Goal: Information Seeking & Learning: Learn about a topic

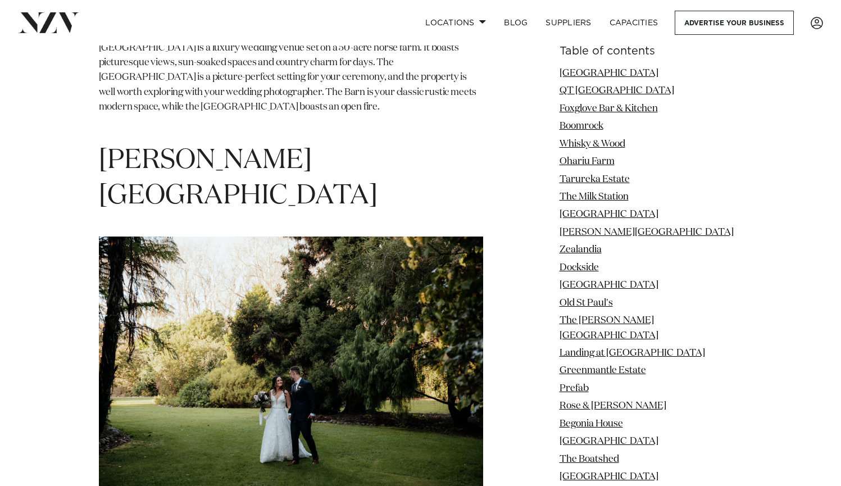
scroll to position [5318, 0]
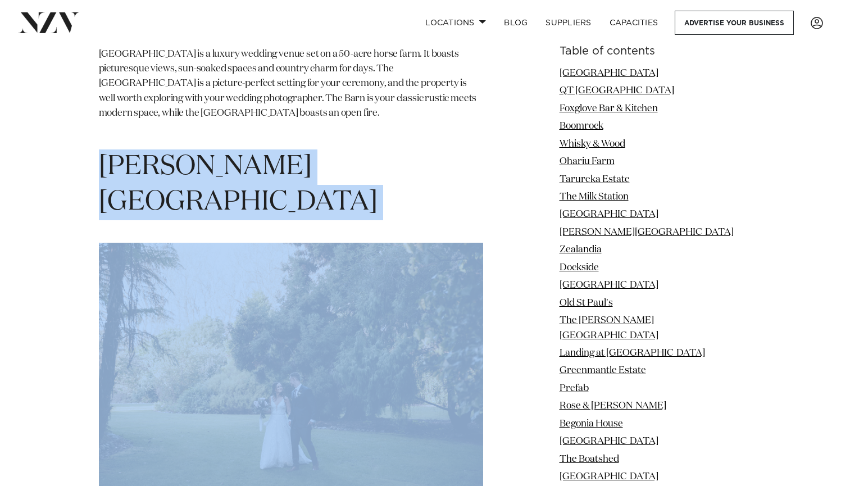
drag, startPoint x: 106, startPoint y: 106, endPoint x: 339, endPoint y: 128, distance: 234.2
copy section "[PERSON_NAME][GEOGRAPHIC_DATA]"
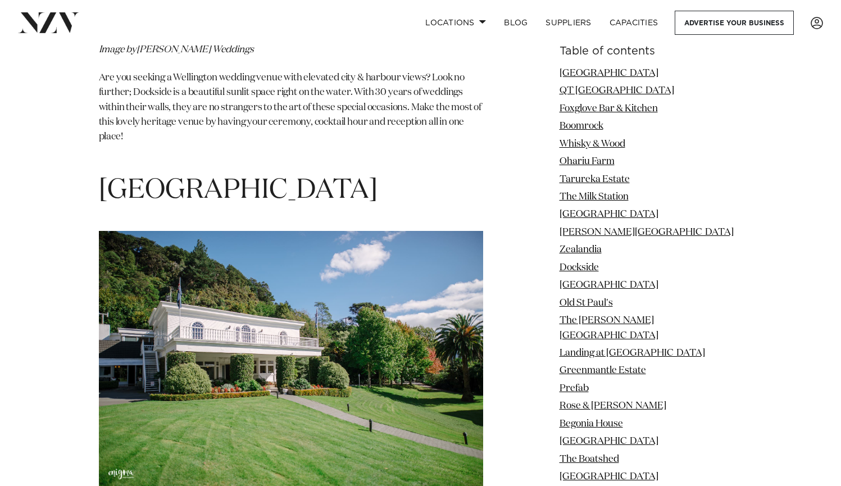
scroll to position [6628, 0]
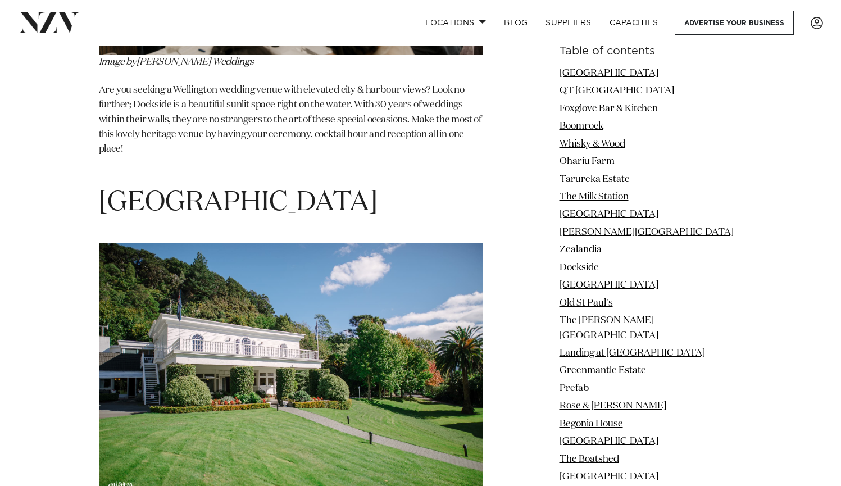
drag, startPoint x: 103, startPoint y: 85, endPoint x: 324, endPoint y: 97, distance: 221.1
click at [324, 185] on h1 "[GEOGRAPHIC_DATA]" at bounding box center [291, 202] width 384 height 35
copy span "[GEOGRAPHIC_DATA]"
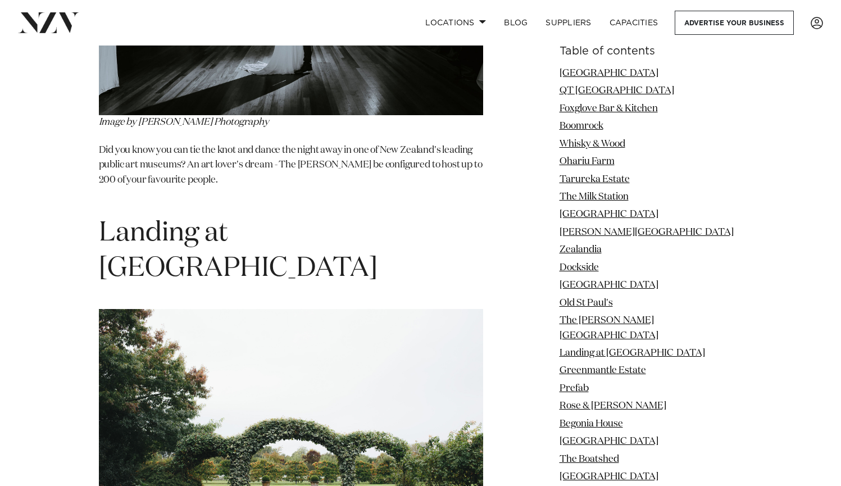
scroll to position [7922, 0]
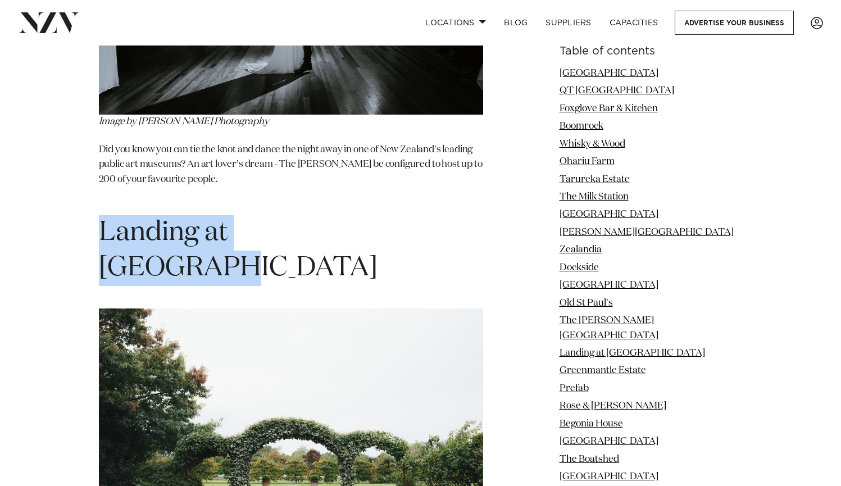
drag, startPoint x: 97, startPoint y: 78, endPoint x: 385, endPoint y: 94, distance: 288.1
copy span "Landing at [GEOGRAPHIC_DATA]"
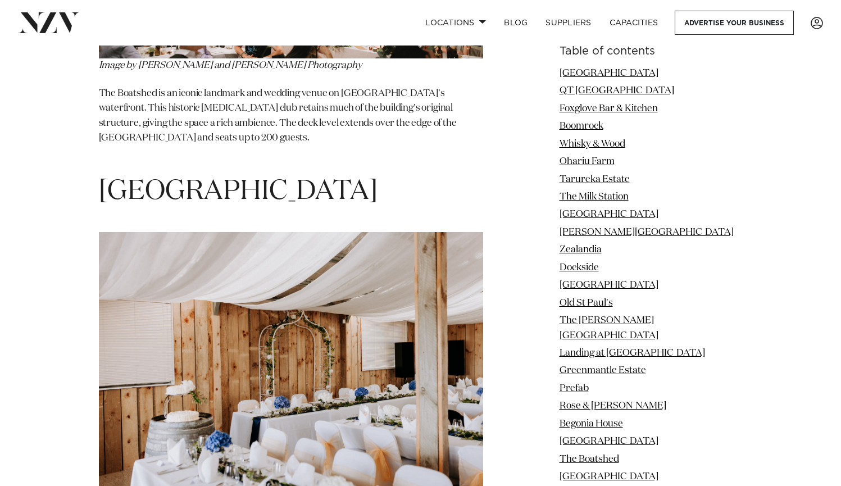
scroll to position [11400, 0]
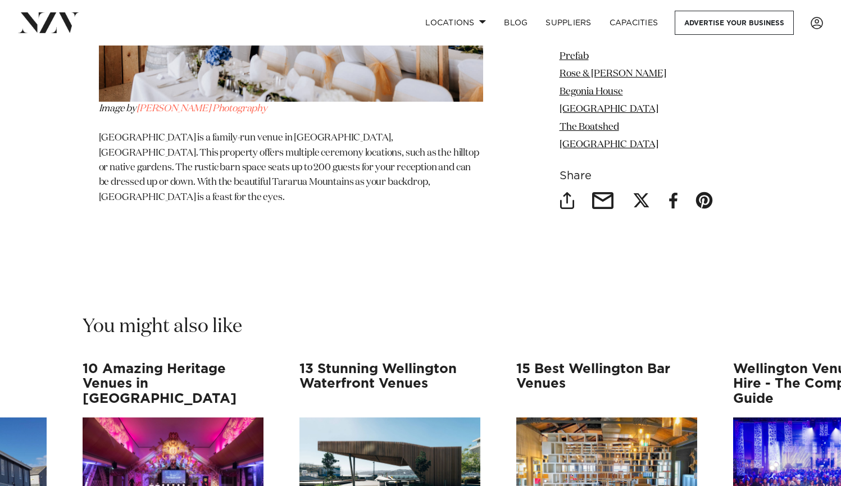
click at [360, 362] on h3 "13 Stunning Wellington Waterfront Venues" at bounding box center [389, 384] width 181 height 44
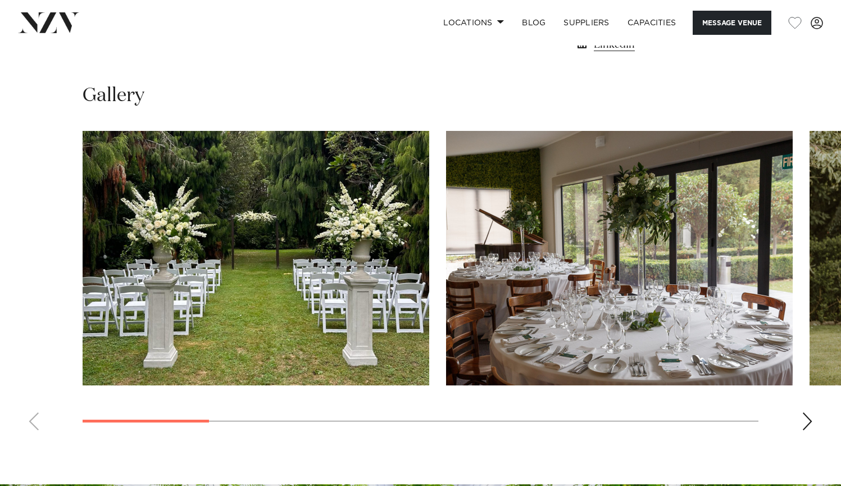
scroll to position [973, 0]
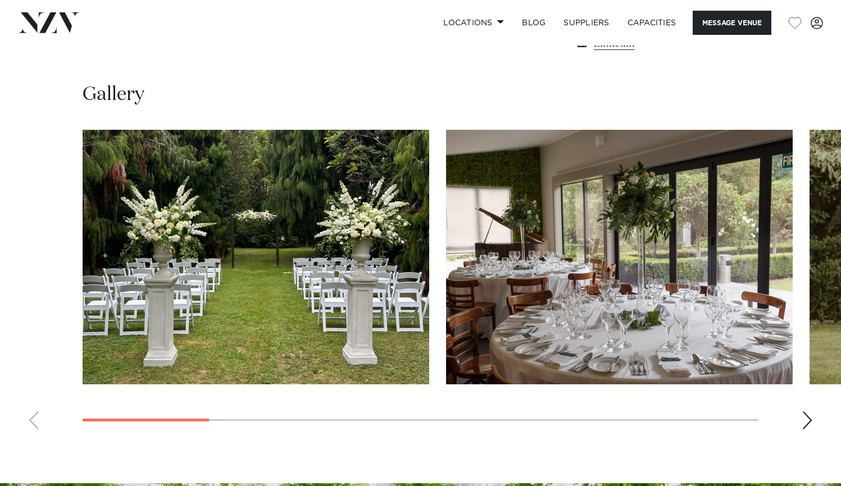
click at [806, 416] on div "Next slide" at bounding box center [807, 420] width 11 height 18
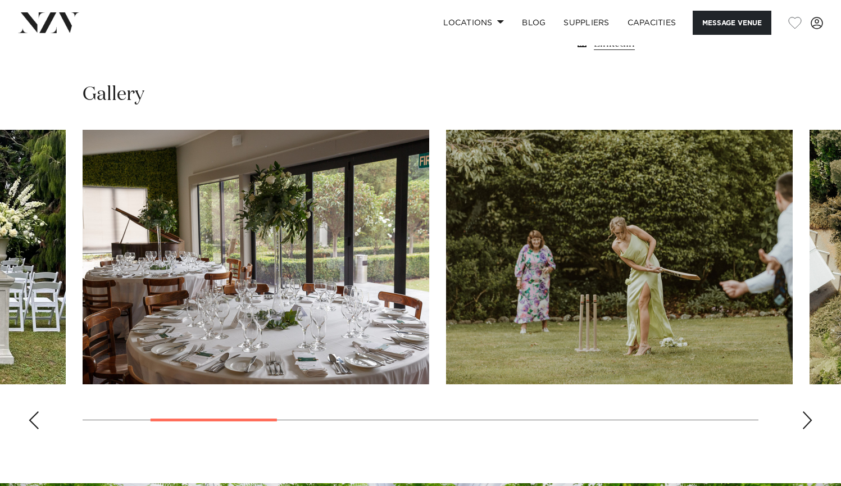
click at [806, 416] on div "Next slide" at bounding box center [807, 420] width 11 height 18
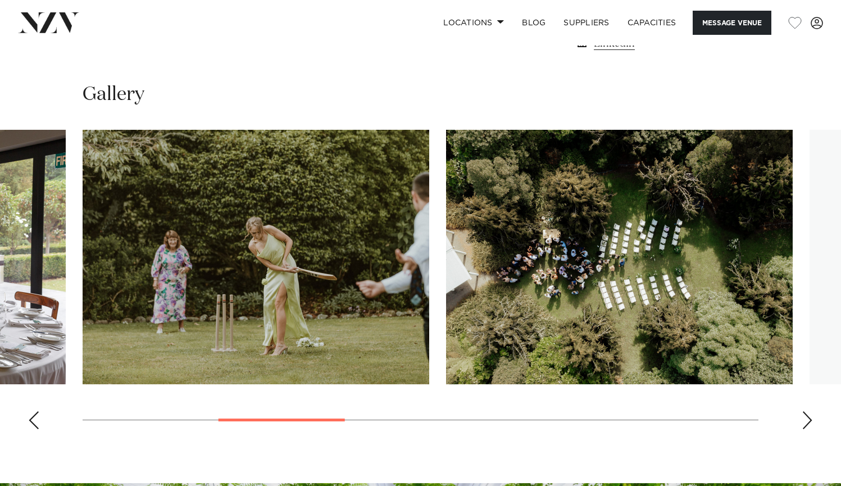
click at [806, 416] on div "Next slide" at bounding box center [807, 420] width 11 height 18
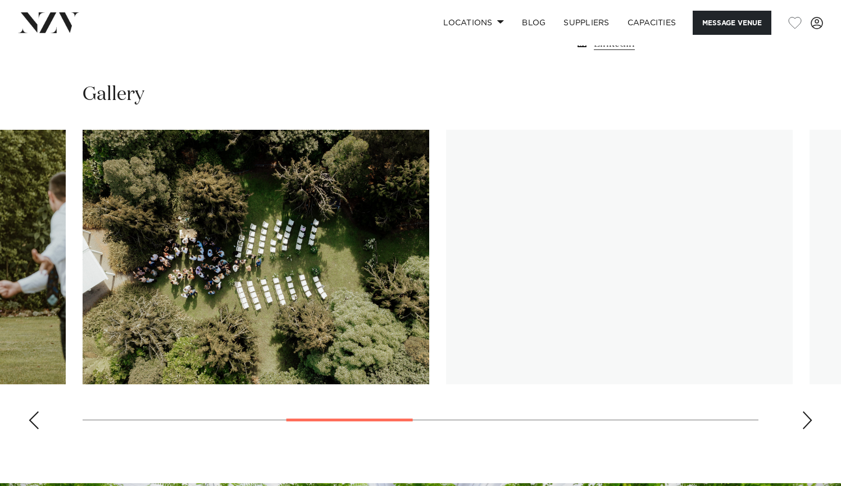
click at [806, 416] on div "Next slide" at bounding box center [807, 420] width 11 height 18
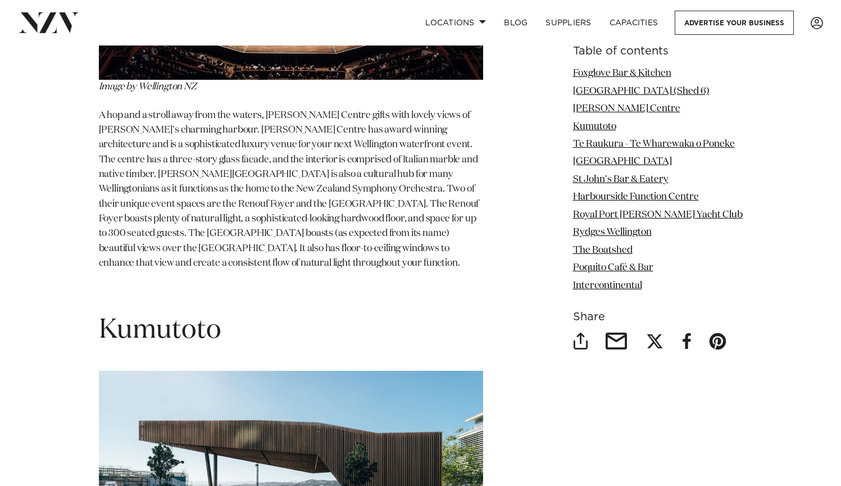
scroll to position [2665, 0]
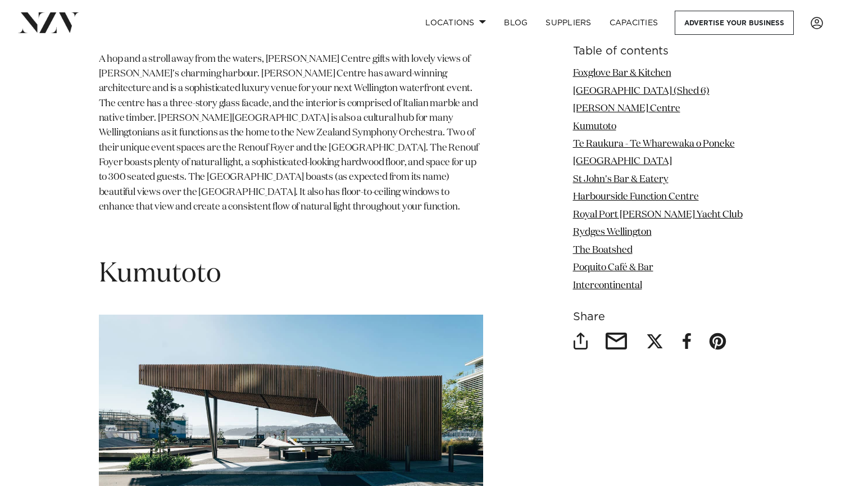
click at [128, 292] on h1 "Kumutoto" at bounding box center [291, 274] width 384 height 35
copy h1 "Kumutoto"
